Goal: Navigation & Orientation: Find specific page/section

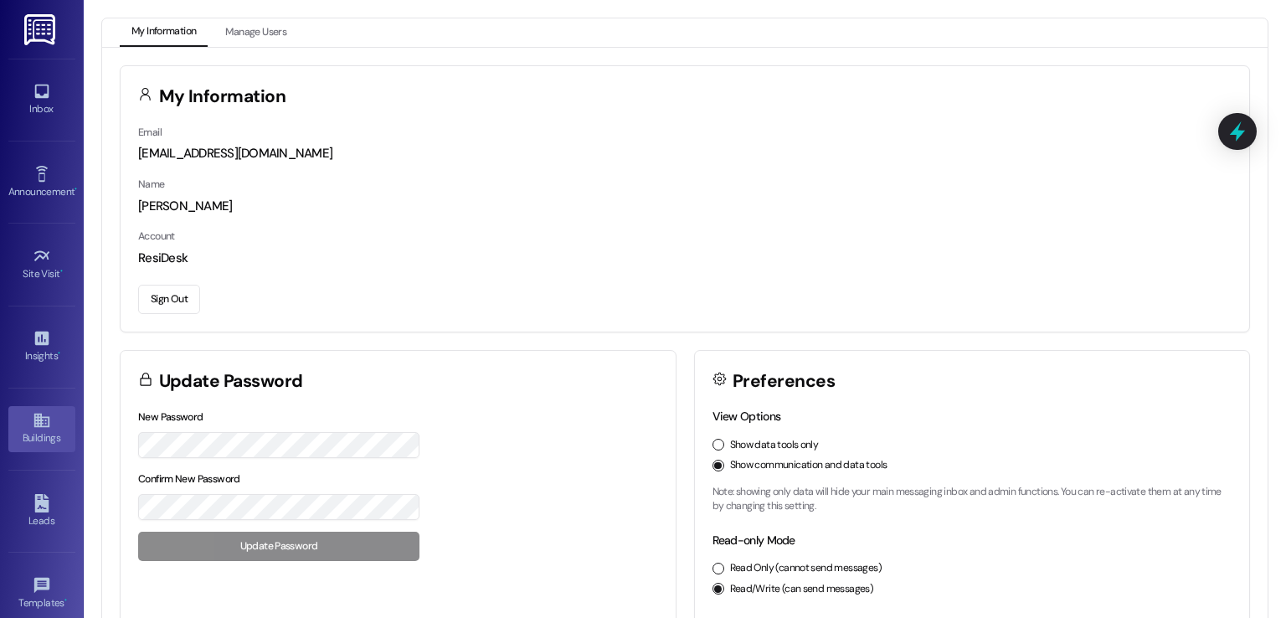
click at [33, 433] on div "Buildings" at bounding box center [42, 437] width 84 height 17
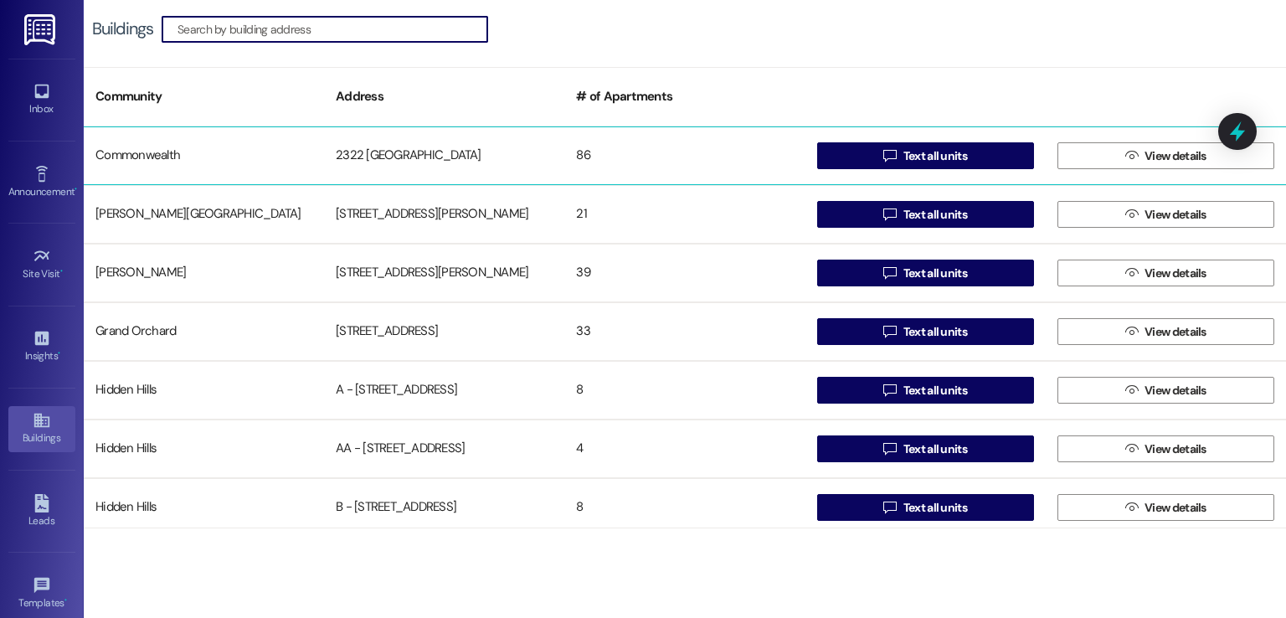
click at [361, 151] on div "2322 [GEOGRAPHIC_DATA]" at bounding box center [444, 155] width 240 height 33
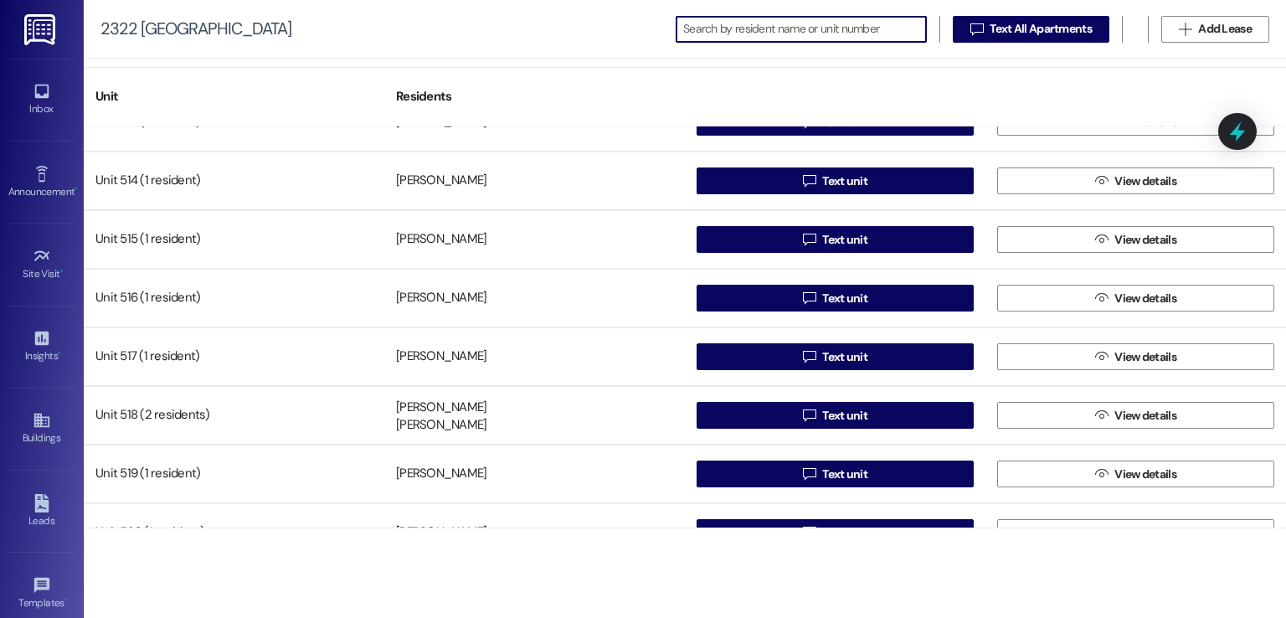
scroll to position [4554, 0]
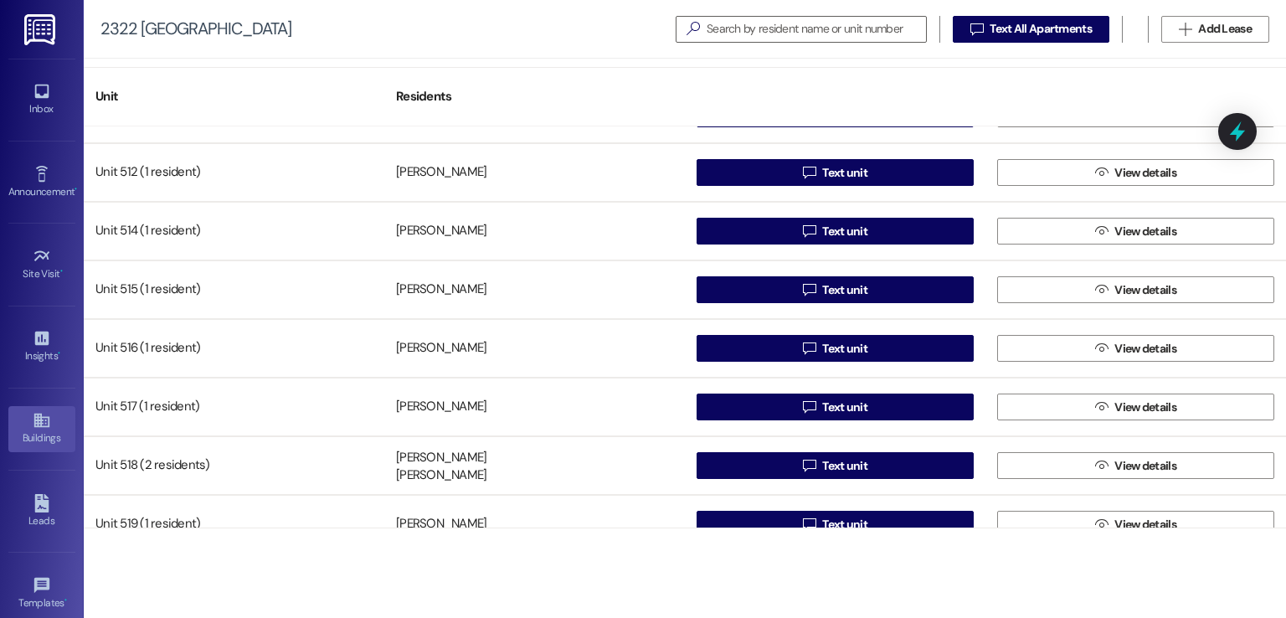
click at [49, 424] on link "Buildings" at bounding box center [41, 428] width 67 height 45
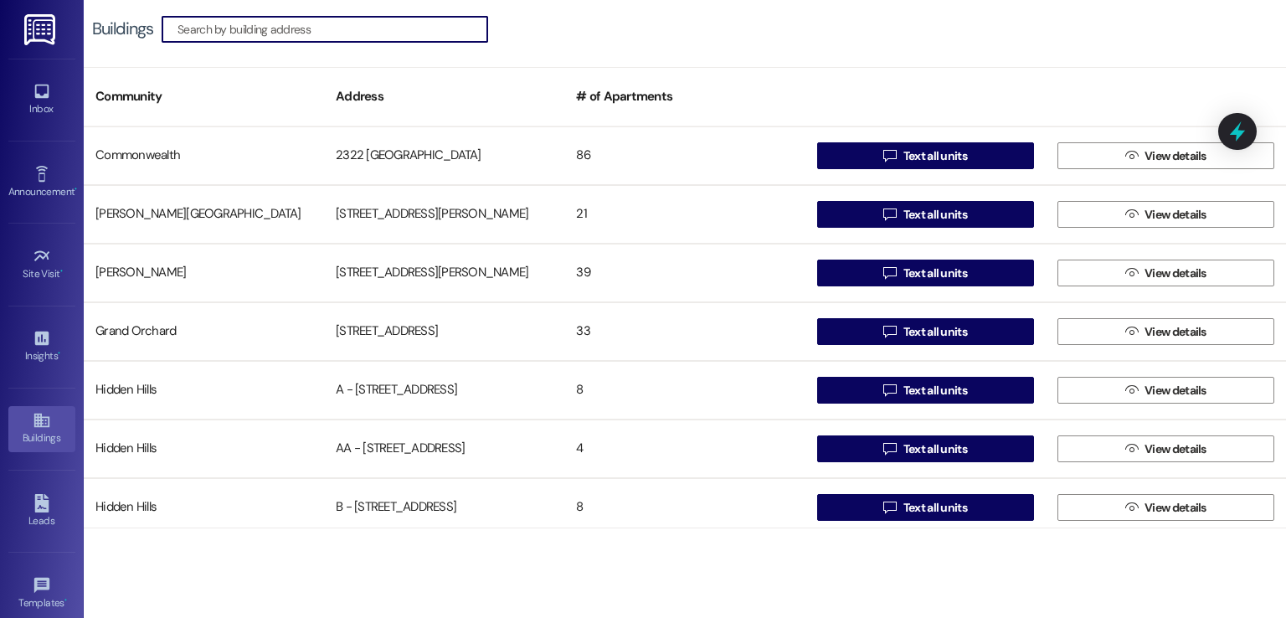
click at [377, 34] on input at bounding box center [332, 29] width 310 height 23
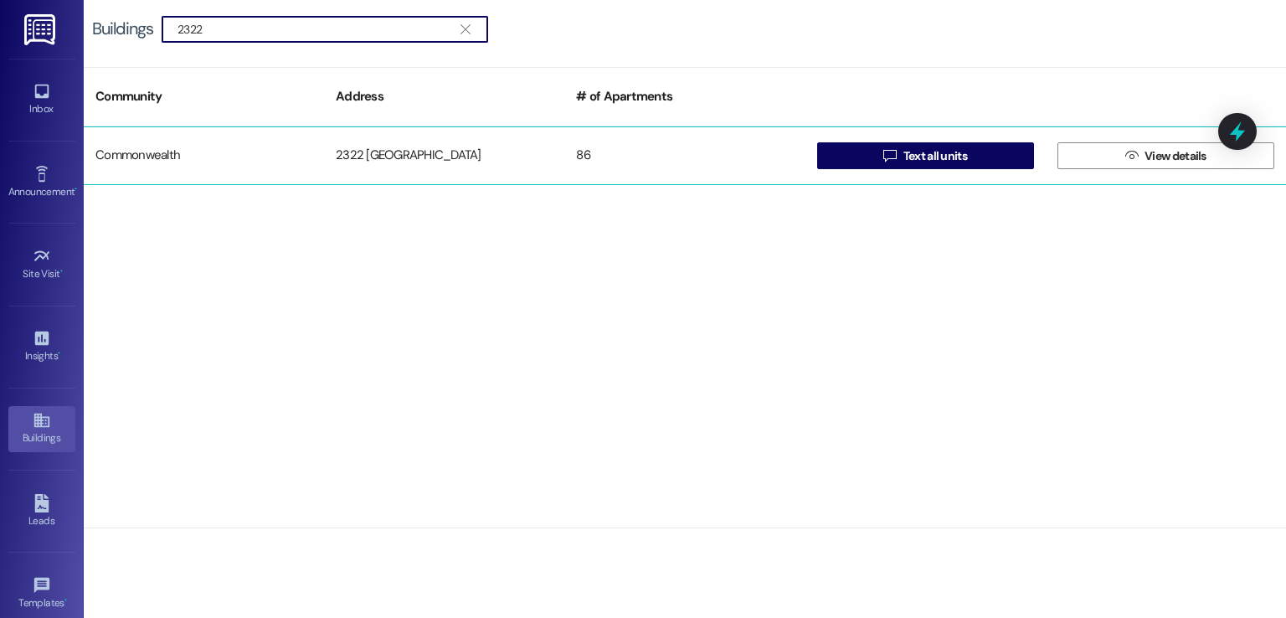
type input "2322"
click at [414, 146] on div "2322 [GEOGRAPHIC_DATA]" at bounding box center [444, 155] width 240 height 33
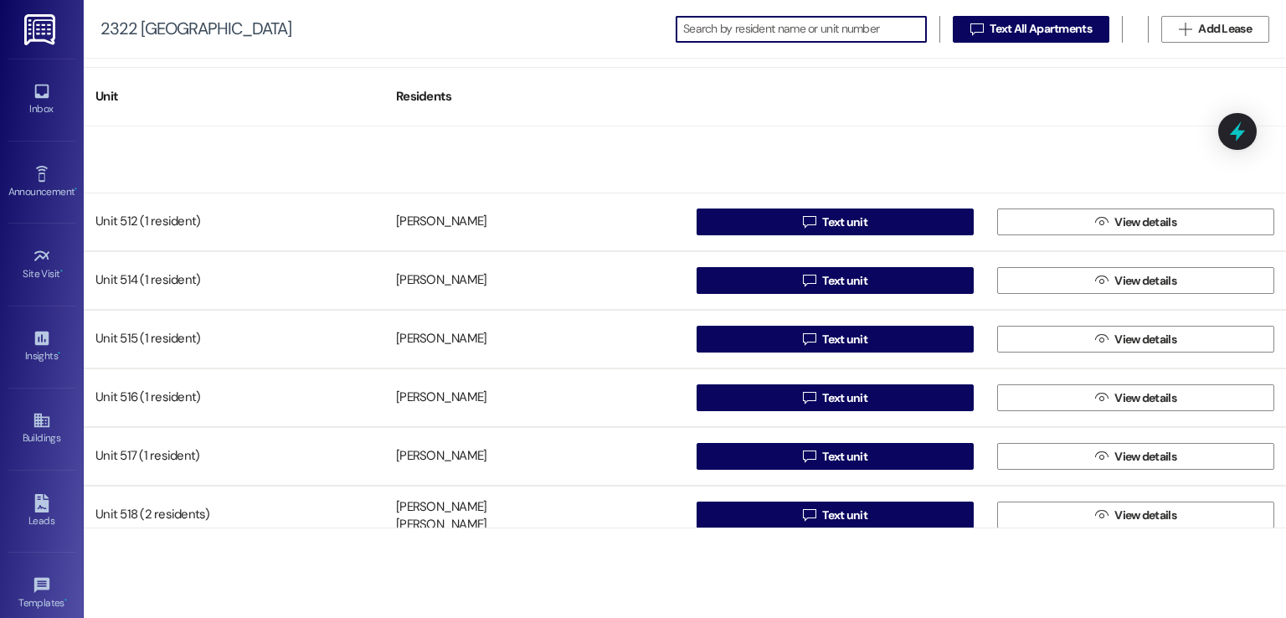
scroll to position [4637, 0]
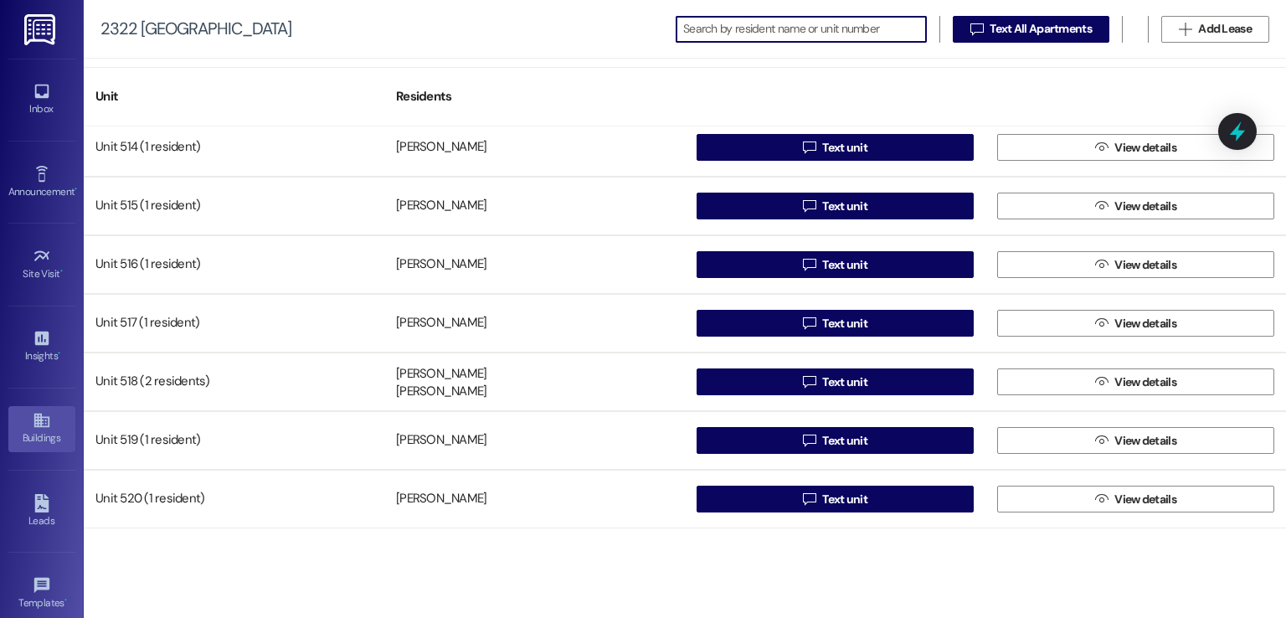
click at [33, 429] on div "Buildings" at bounding box center [42, 437] width 84 height 17
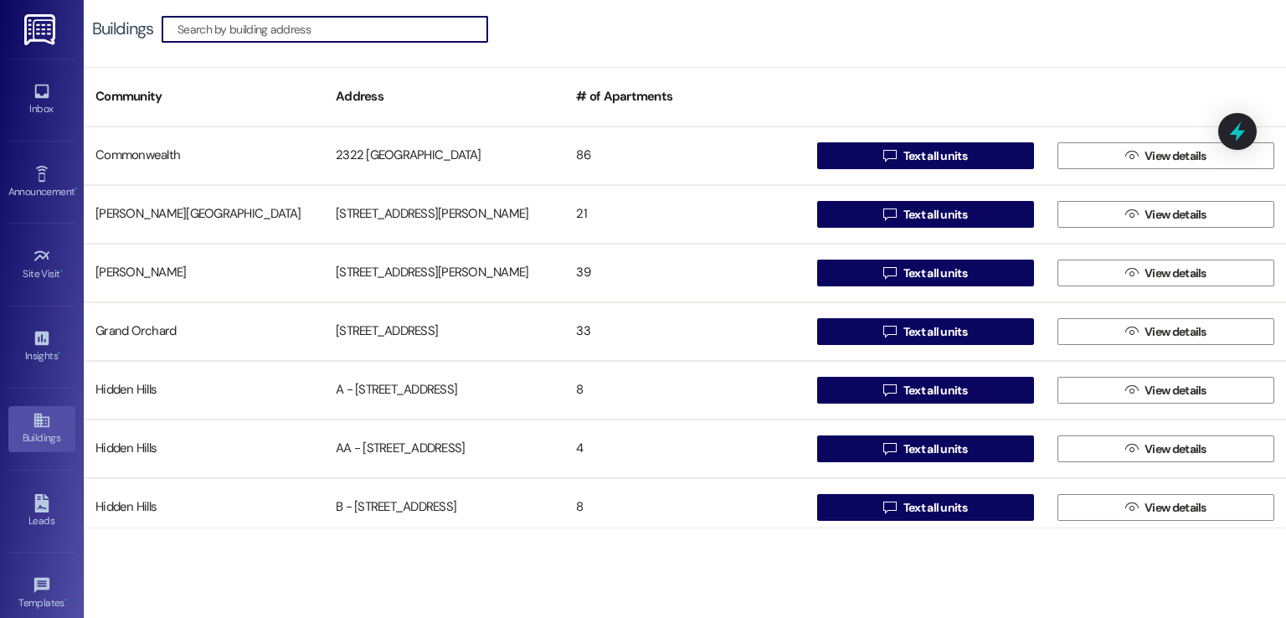
click at [363, 35] on input at bounding box center [332, 29] width 310 height 23
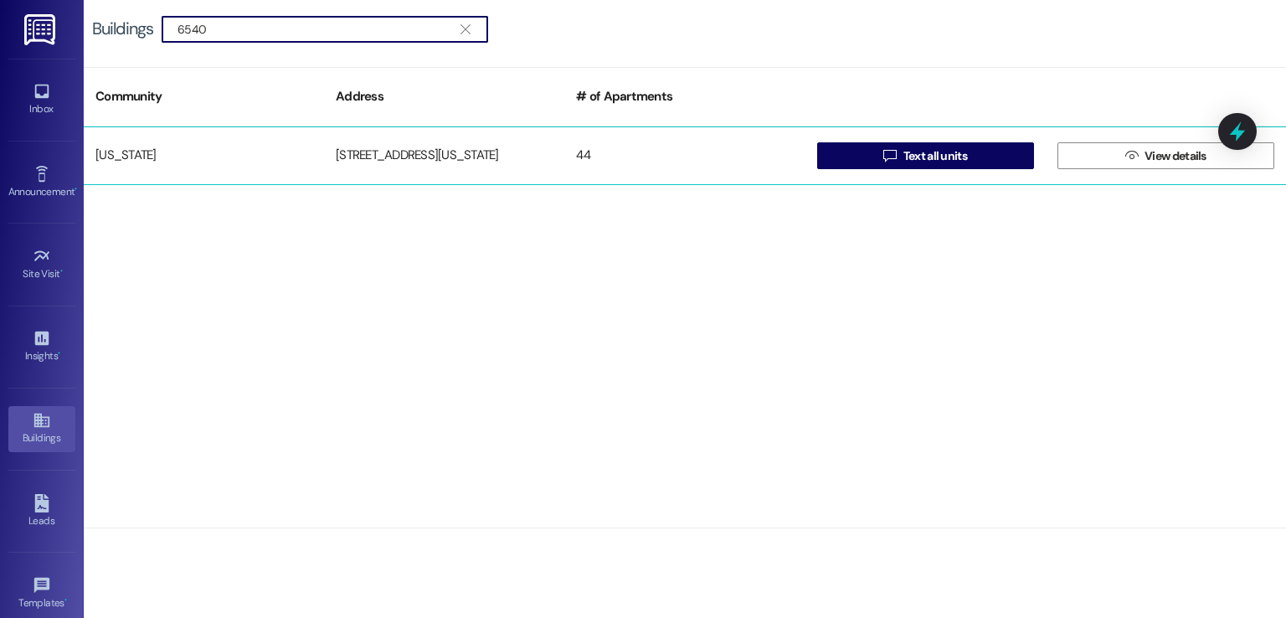
type input "6540"
click at [388, 141] on div "[STREET_ADDRESS][US_STATE]" at bounding box center [444, 155] width 240 height 33
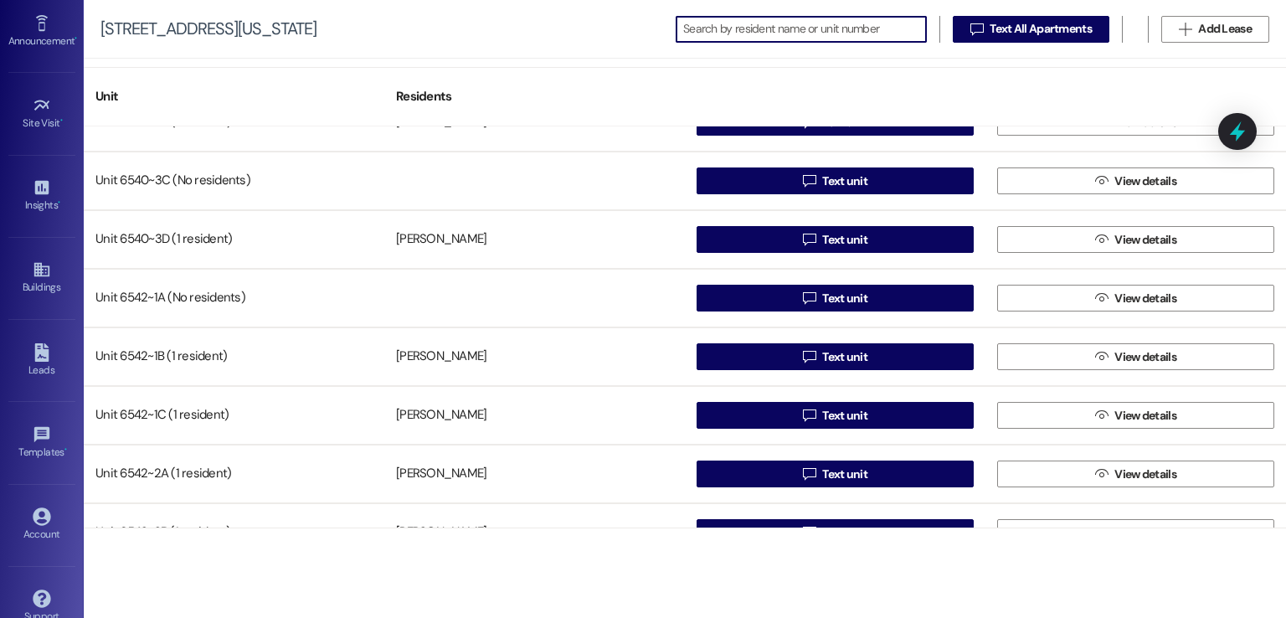
scroll to position [177, 0]
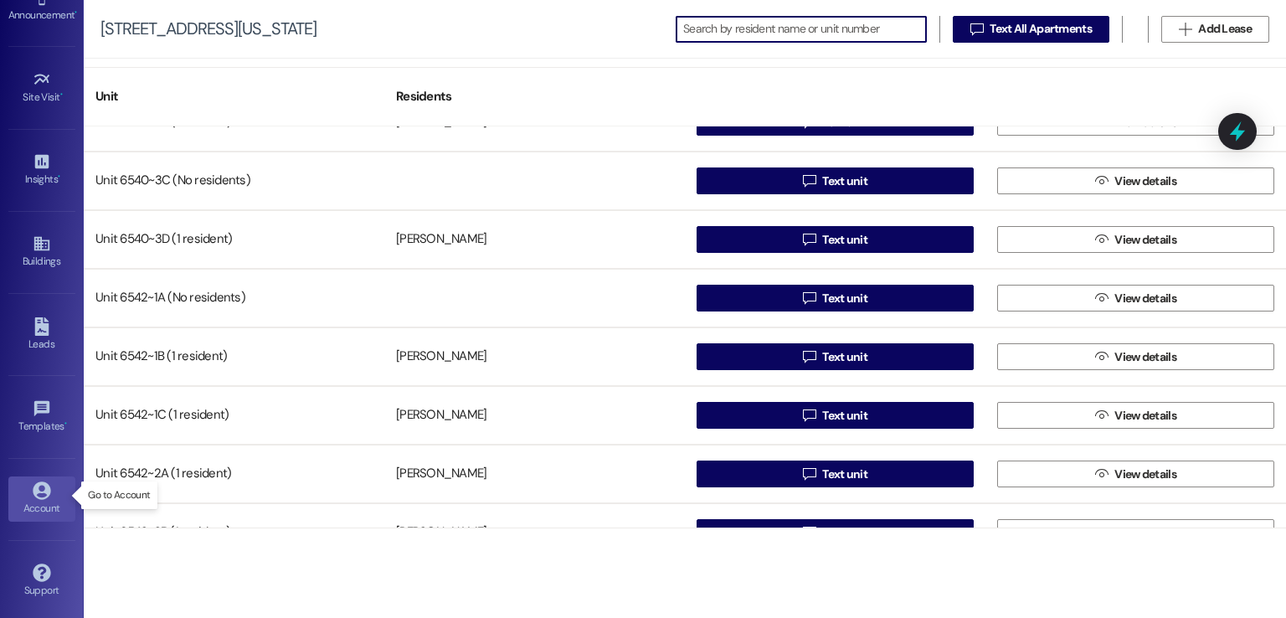
click at [35, 500] on div "Account" at bounding box center [42, 508] width 84 height 17
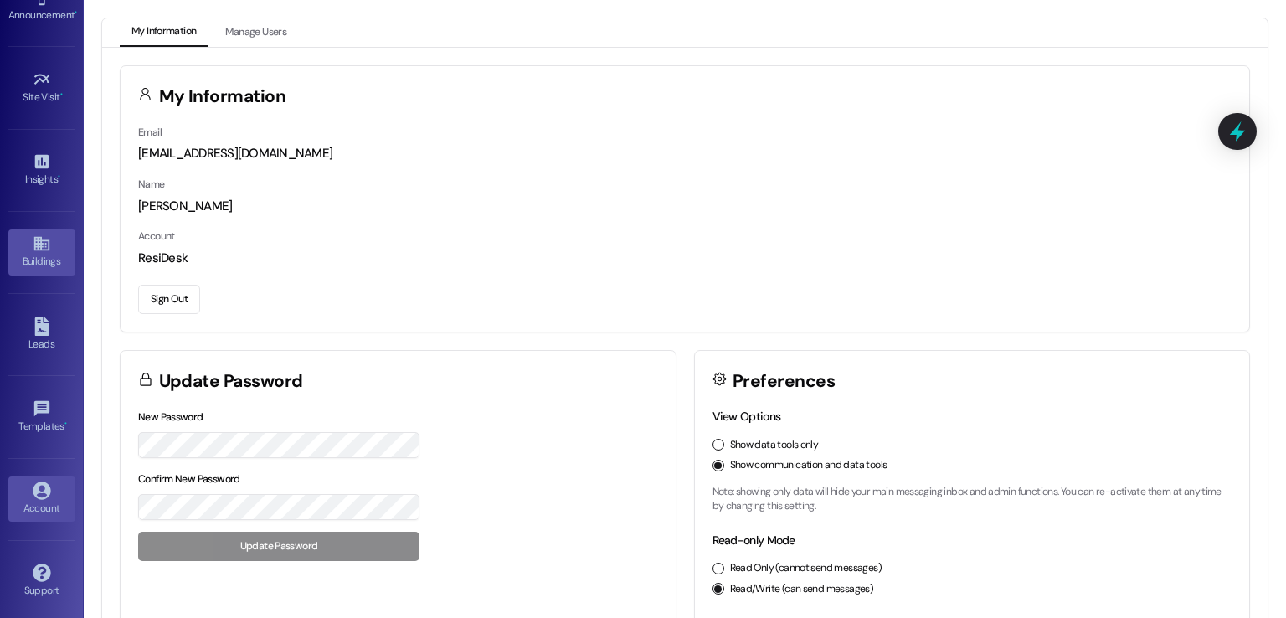
click at [30, 258] on div "Buildings" at bounding box center [42, 261] width 84 height 17
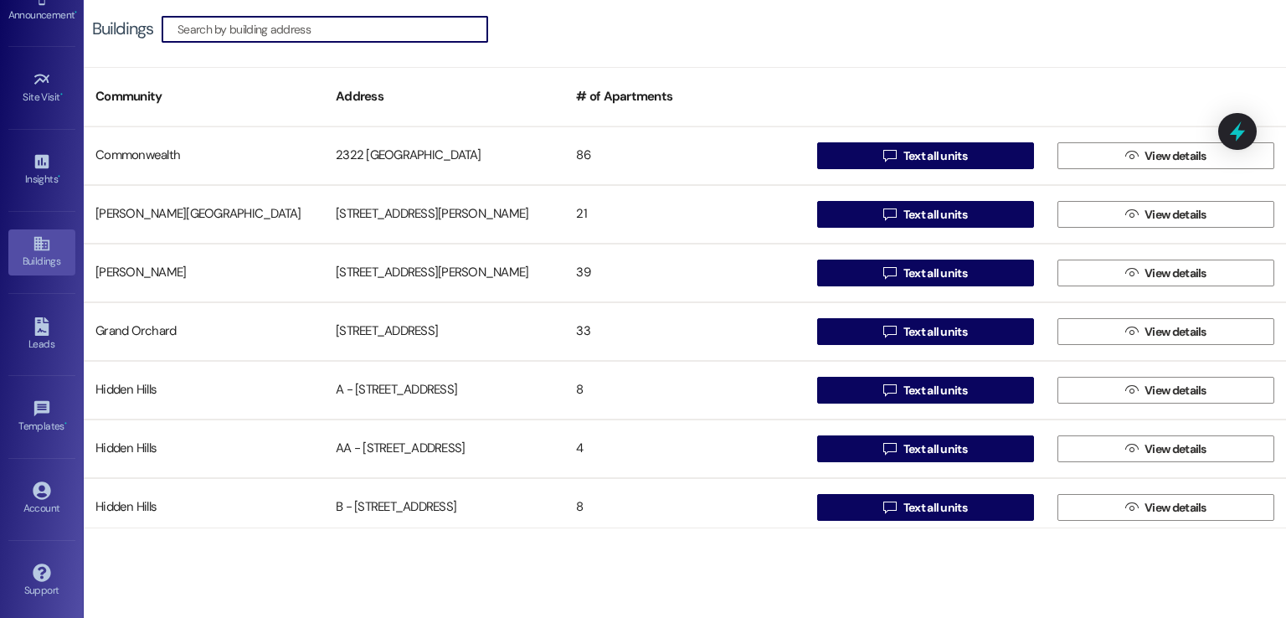
click at [351, 35] on input at bounding box center [332, 29] width 310 height 23
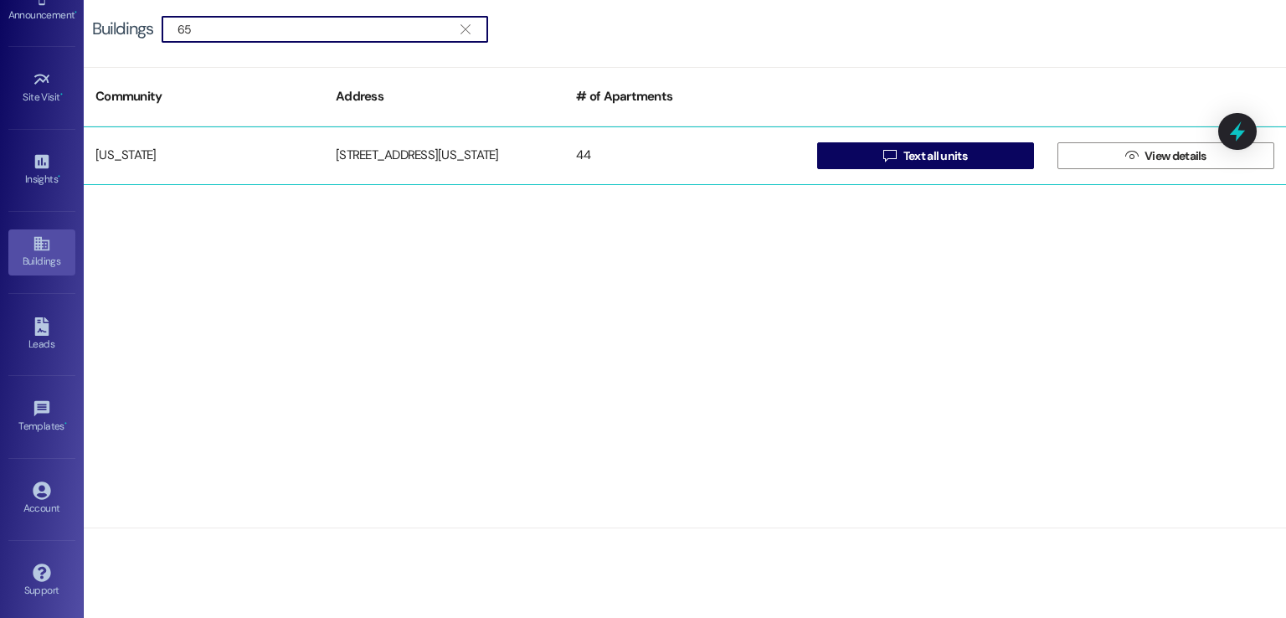
type input "65"
click at [410, 148] on div "[STREET_ADDRESS][US_STATE]" at bounding box center [444, 155] width 240 height 33
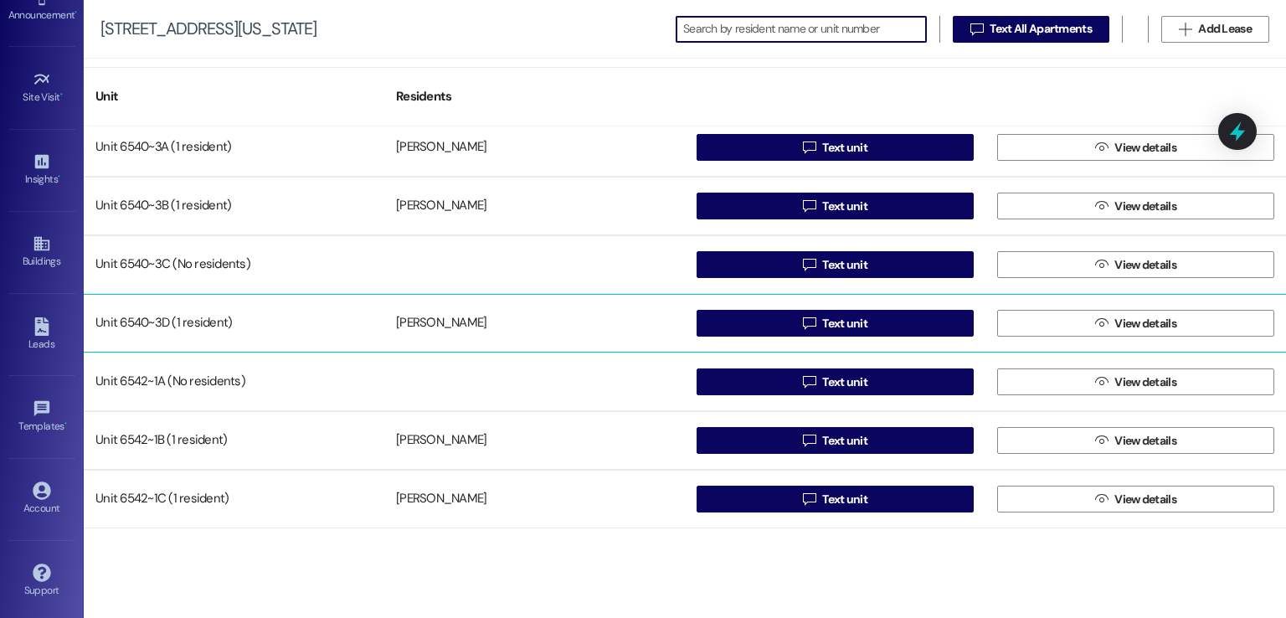
scroll to position [502, 0]
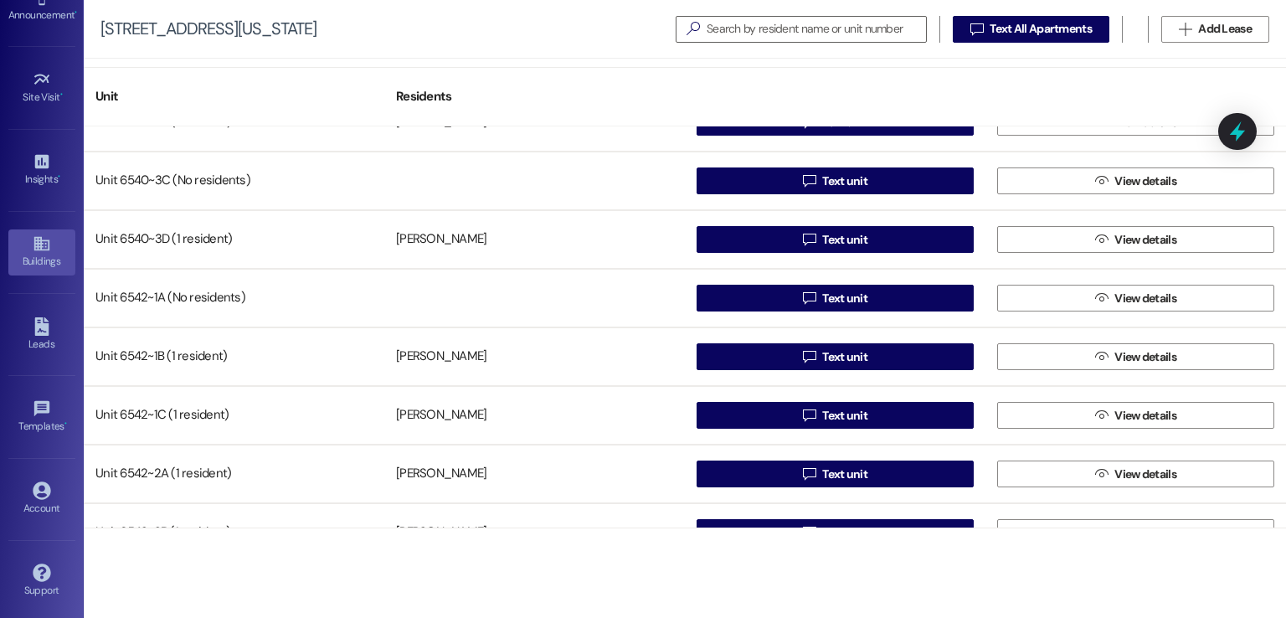
click at [37, 254] on div "Buildings" at bounding box center [42, 261] width 84 height 17
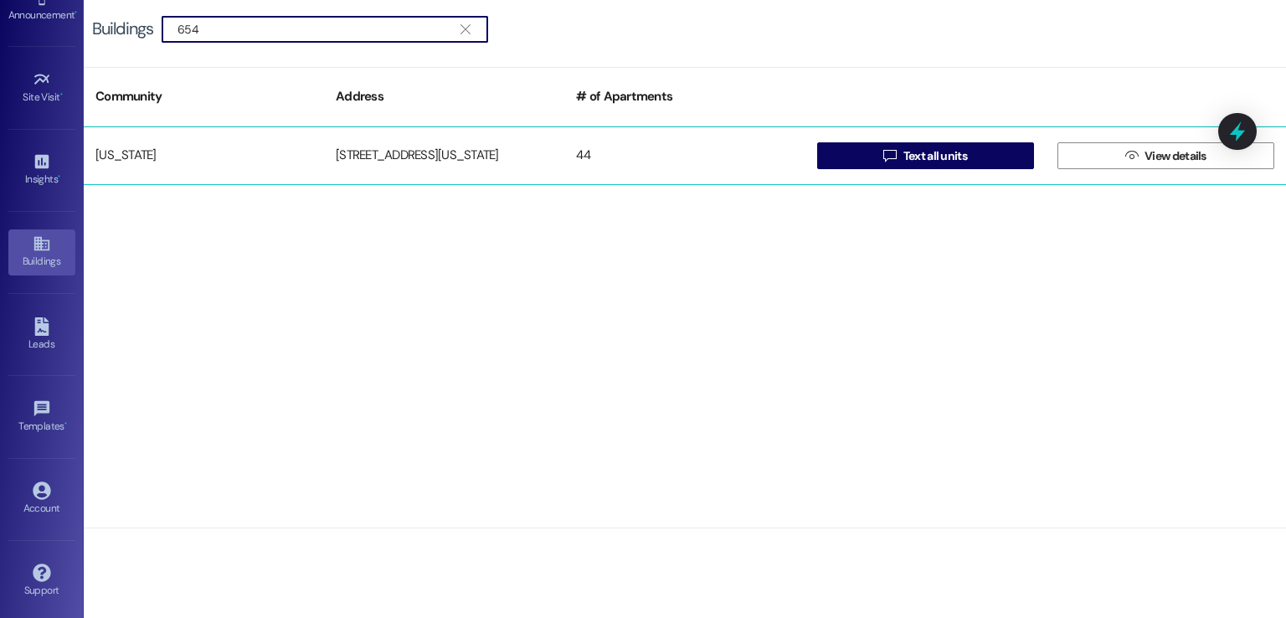
type input "654"
click at [368, 137] on div "[US_STATE] [STREET_ADDRESS][US_STATE]  Text all units  View details" at bounding box center [685, 155] width 1202 height 59
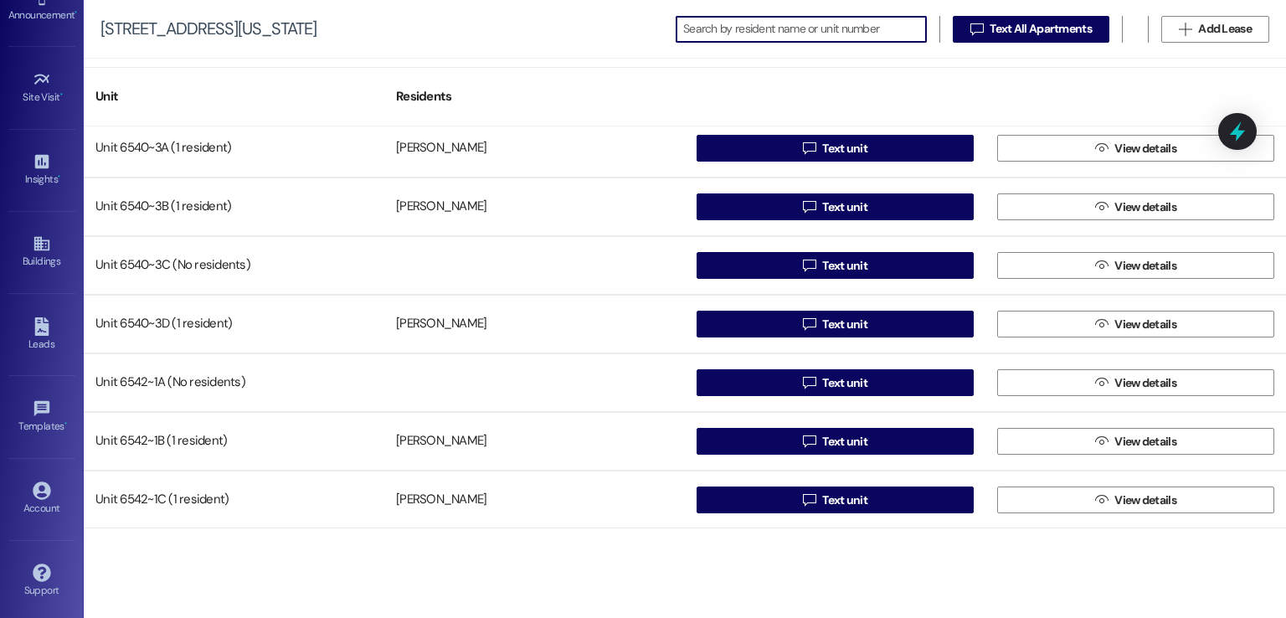
scroll to position [419, 0]
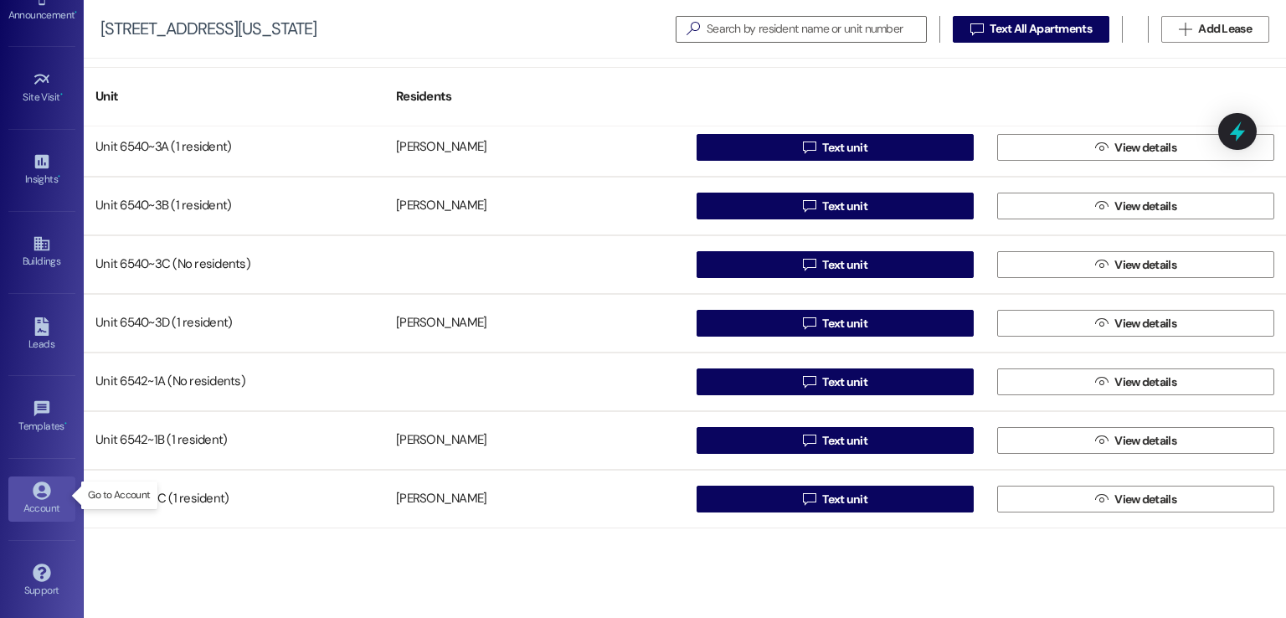
click at [53, 500] on div "Account" at bounding box center [42, 508] width 84 height 17
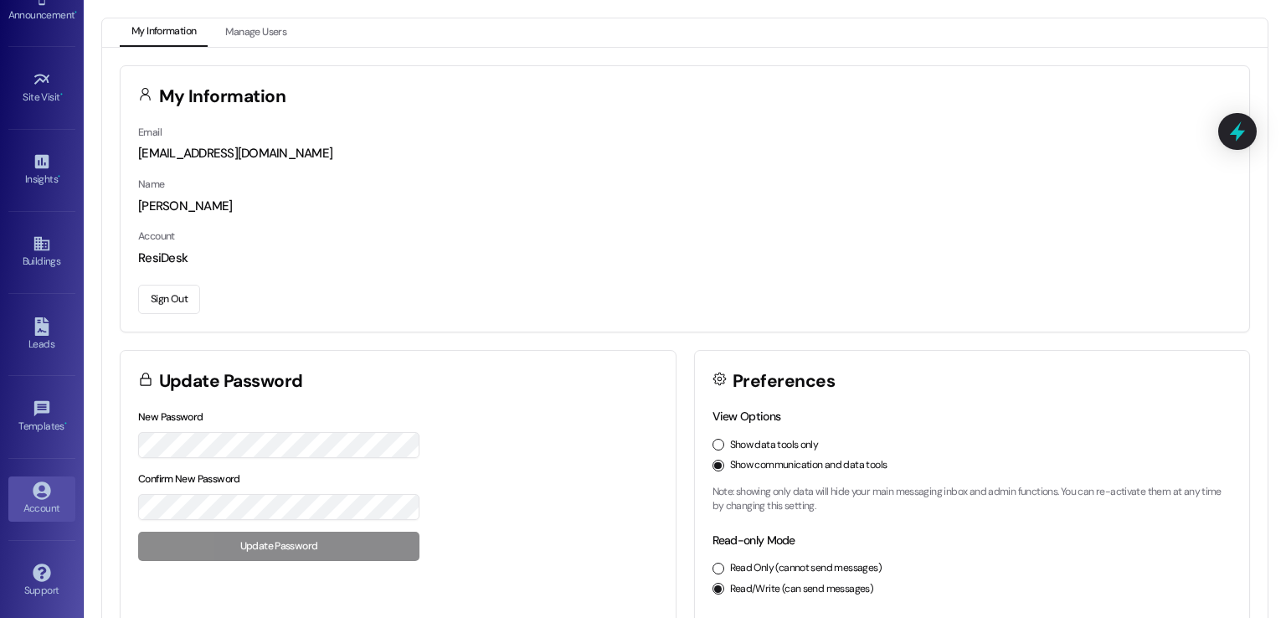
click at [167, 304] on button "Sign Out" at bounding box center [169, 299] width 62 height 29
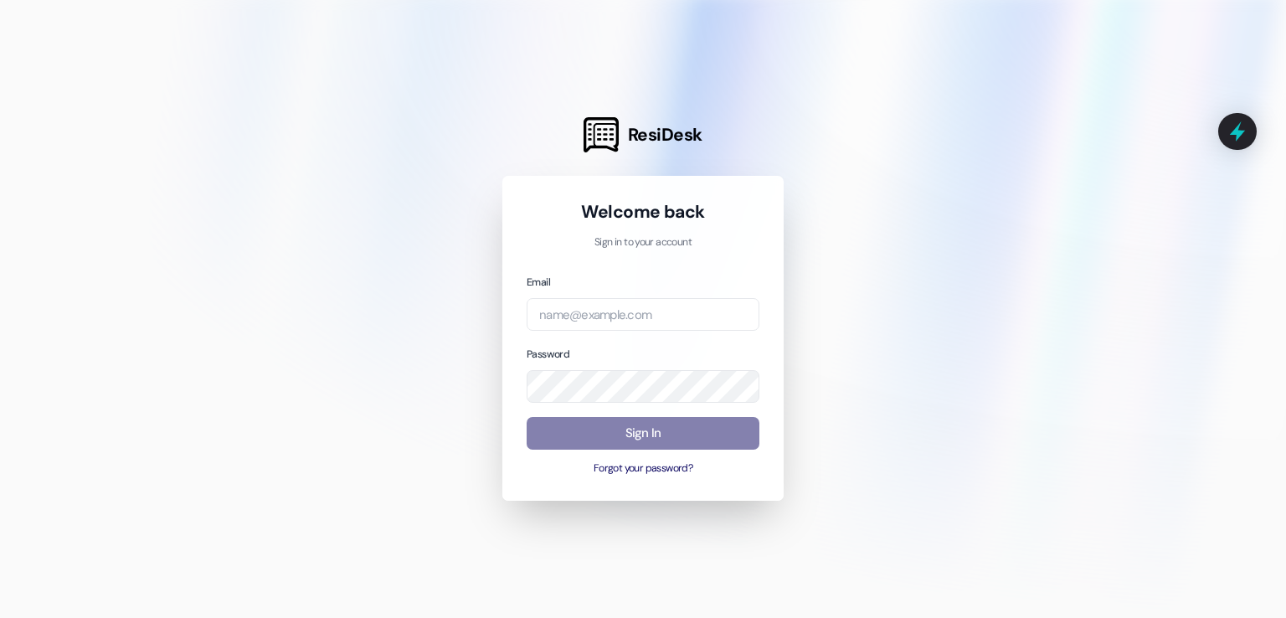
type input "[EMAIL_ADDRESS][DOMAIN_NAME]"
